Goal: Transaction & Acquisition: Purchase product/service

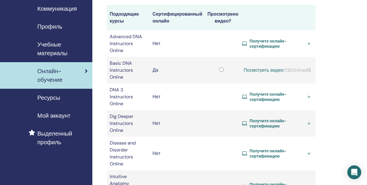
scroll to position [55, 0]
click at [282, 38] on span "Получите онлайн-сертификацию" at bounding box center [276, 43] width 55 height 10
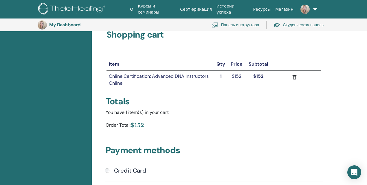
scroll to position [42, 0]
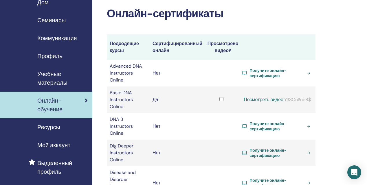
scroll to position [17, 0]
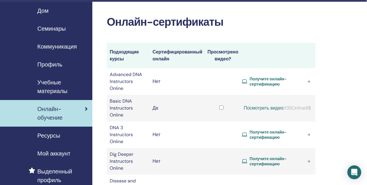
click at [277, 78] on span "Получите онлайн-сертификацию" at bounding box center [276, 81] width 55 height 10
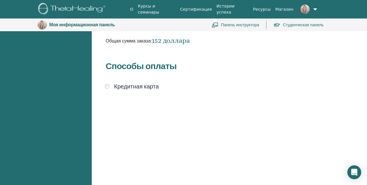
scroll to position [147, 0]
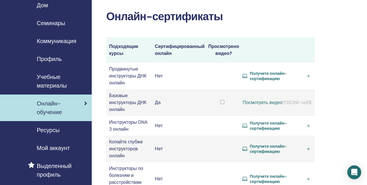
scroll to position [30, 1]
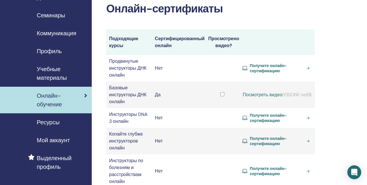
click at [282, 136] on span "Получите онлайн-сертификацию" at bounding box center [276, 141] width 54 height 10
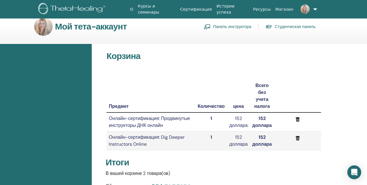
scroll to position [8, 0]
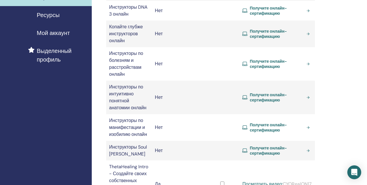
scroll to position [139, 1]
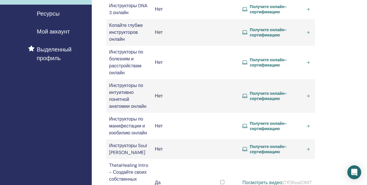
click at [275, 121] on span "Получите онлайн-сертификацию" at bounding box center [276, 126] width 54 height 10
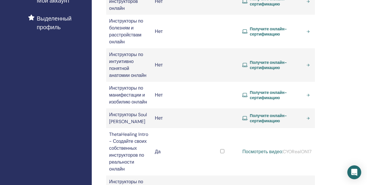
scroll to position [173, 1]
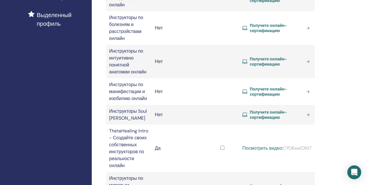
click at [284, 110] on span "Получите онлайн-сертификацию" at bounding box center [276, 115] width 54 height 10
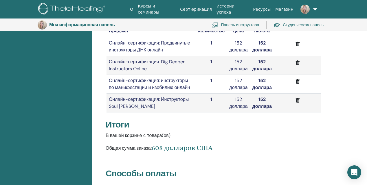
scroll to position [97, 0]
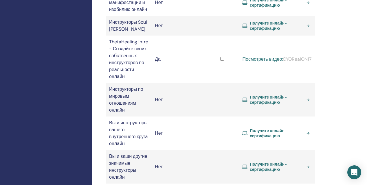
scroll to position [262, 1]
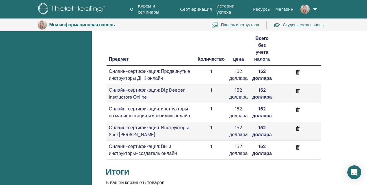
scroll to position [70, 0]
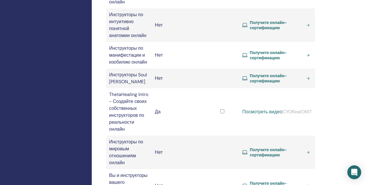
scroll to position [215, 1]
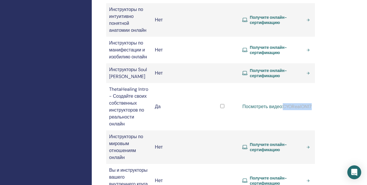
drag, startPoint x: 305, startPoint y: 65, endPoint x: 275, endPoint y: 66, distance: 30.1
click at [275, 103] on div "Посмотреть видео: CYORealON17" at bounding box center [277, 106] width 70 height 7
copy div "CYORealON17"
click at [283, 103] on link "Посмотреть видео:" at bounding box center [262, 106] width 40 height 6
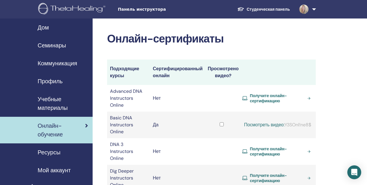
scroll to position [215, 1]
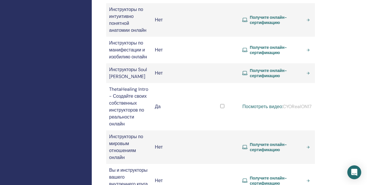
click at [285, 175] on span "Получите онлайн-сертификацию" at bounding box center [276, 180] width 54 height 10
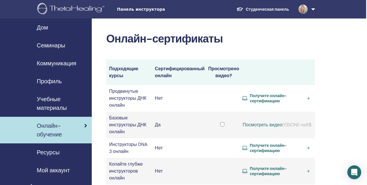
scroll to position [0, 1]
